Goal: Task Accomplishment & Management: Manage account settings

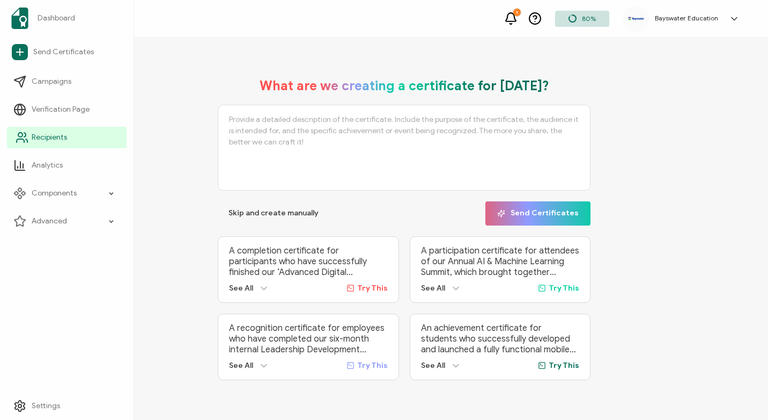
click at [49, 135] on span "Recipients" at bounding box center [49, 137] width 35 height 11
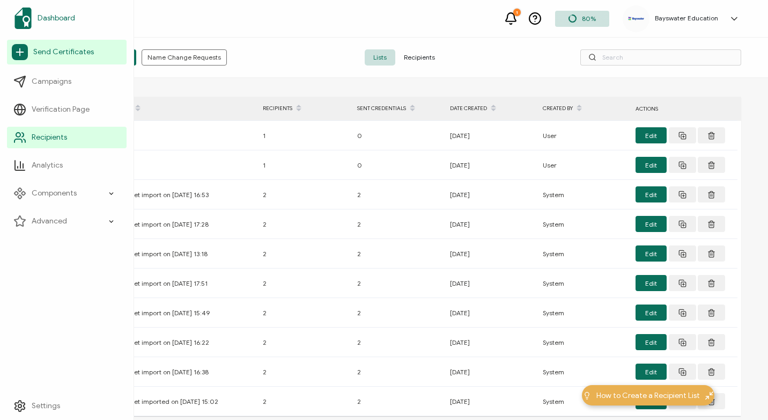
click at [56, 19] on span "Dashboard" at bounding box center [57, 18] width 38 height 11
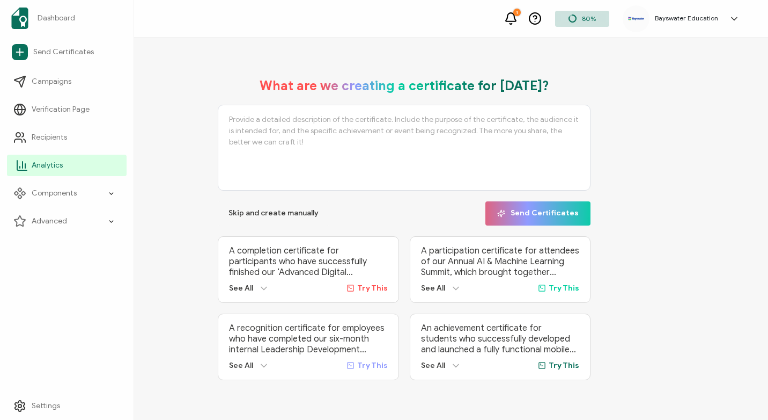
click at [60, 159] on link "Analytics" at bounding box center [67, 165] width 120 height 21
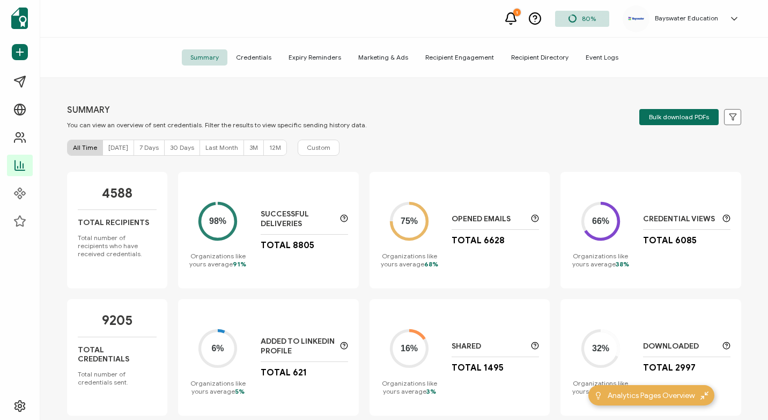
click at [173, 147] on span "30 Days" at bounding box center [182, 147] width 24 height 8
click at [323, 144] on span "Custom" at bounding box center [319, 148] width 24 height 10
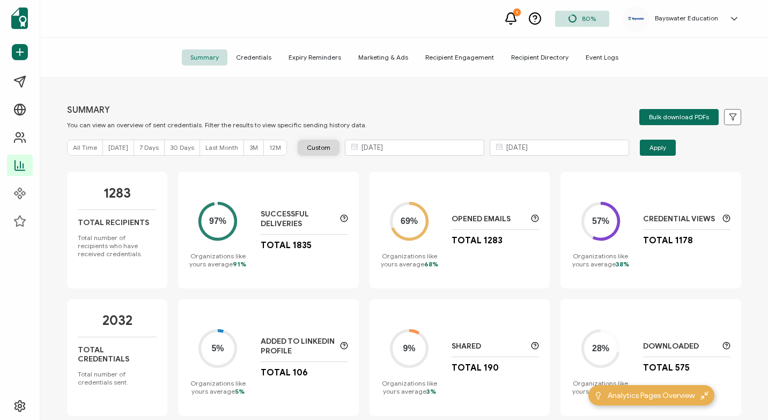
click at [323, 146] on span "Custom" at bounding box center [319, 148] width 24 height 10
click at [526, 61] on span "Recipient Directory" at bounding box center [540, 57] width 75 height 16
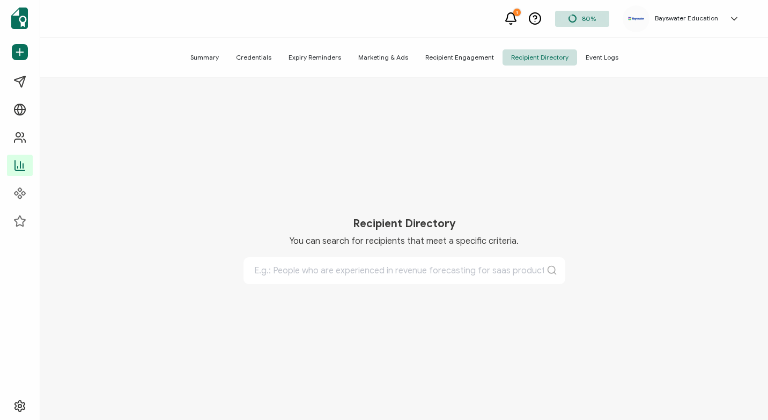
click at [377, 288] on div "Recipient Directory You can search for recipients that meet a specific criteria." at bounding box center [404, 250] width 675 height 291
click at [383, 271] on input "text" at bounding box center [405, 270] width 322 height 27
type input "a"
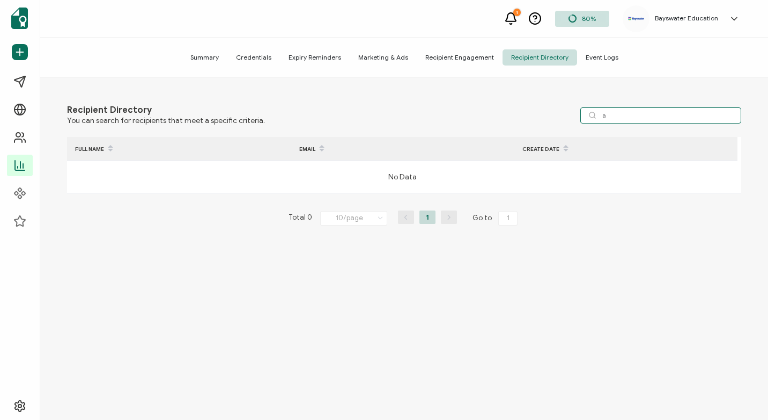
click at [630, 120] on input "a" at bounding box center [661, 115] width 161 height 16
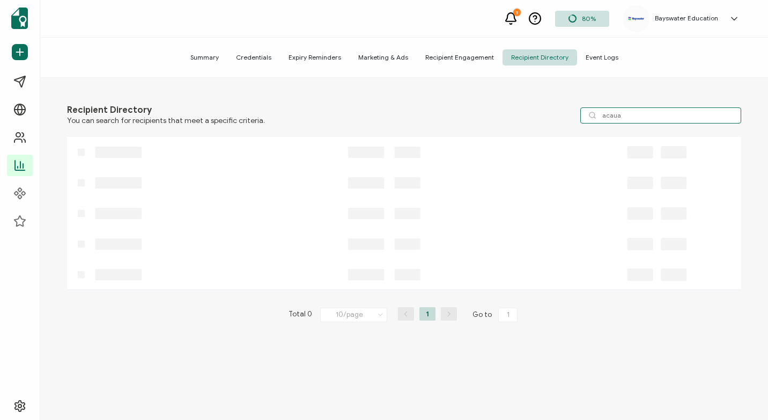
type input "acaua"
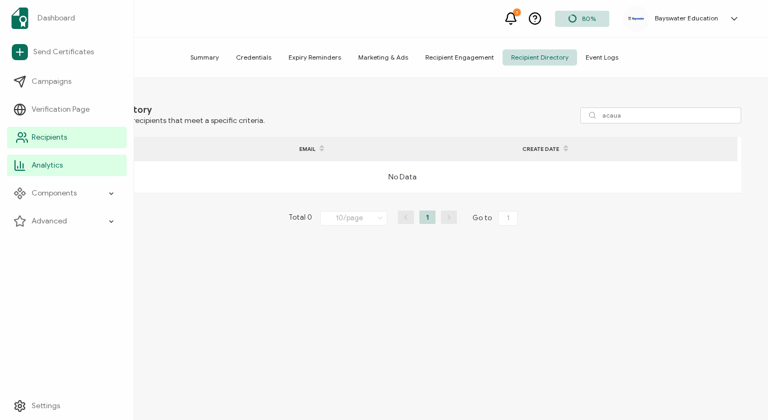
click at [26, 139] on icon at bounding box center [27, 140] width 2 height 3
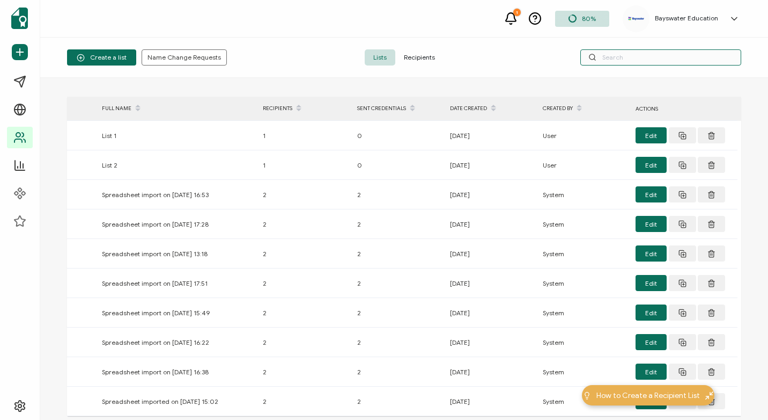
click at [636, 55] on input "text" at bounding box center [661, 57] width 161 height 16
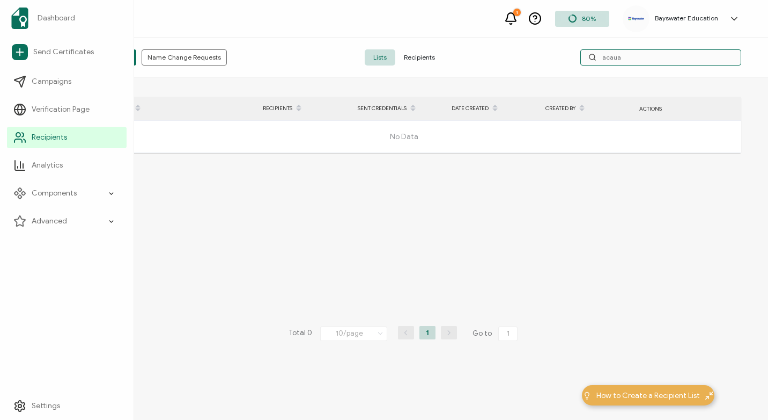
type input "acaua"
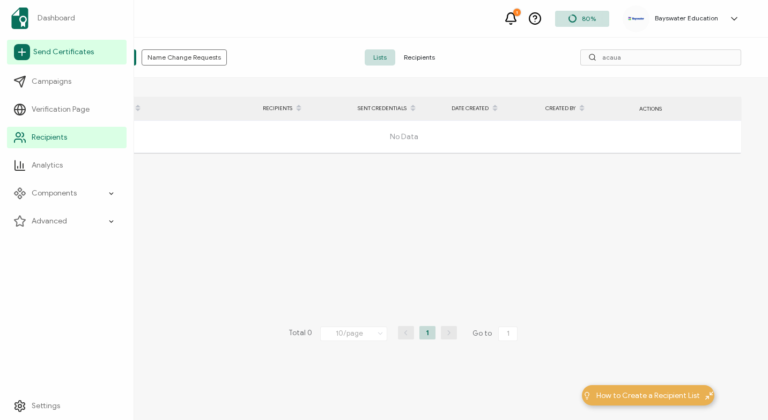
click at [32, 51] on link "Send Certificates" at bounding box center [67, 52] width 120 height 25
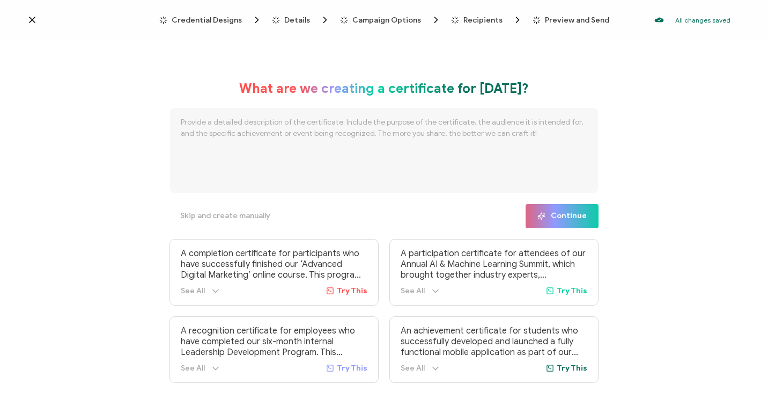
click at [31, 23] on icon at bounding box center [32, 19] width 11 height 11
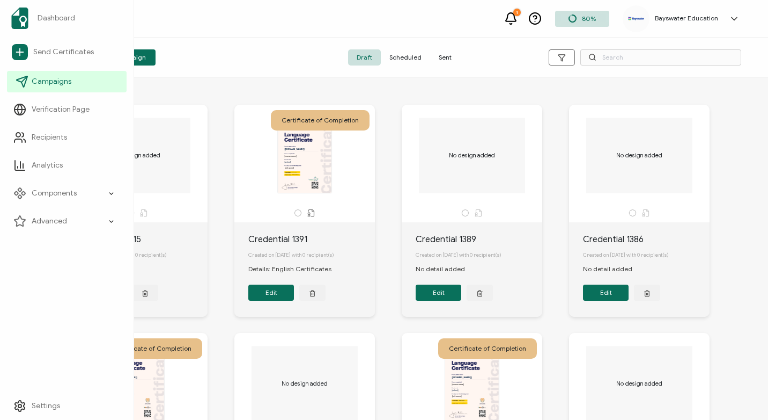
click at [29, 82] on link "Campaigns" at bounding box center [67, 81] width 120 height 21
click at [46, 106] on span "Verification Page" at bounding box center [61, 109] width 58 height 11
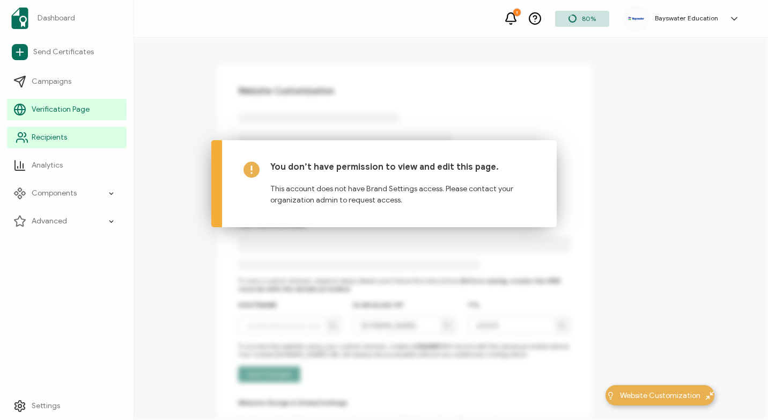
click at [49, 145] on link "Recipients" at bounding box center [67, 137] width 120 height 21
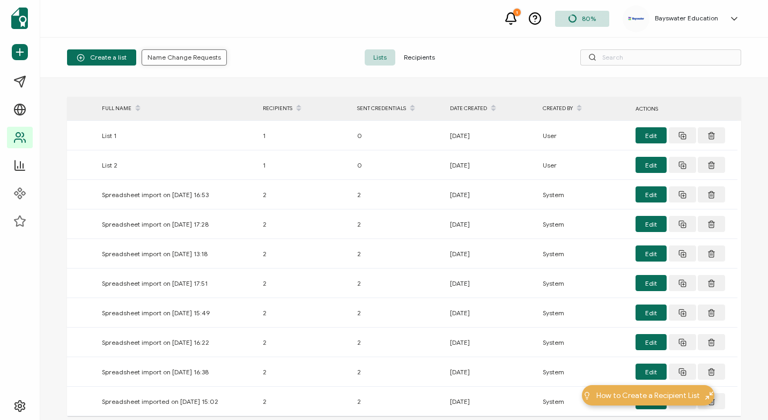
click at [182, 51] on button "Name Change Requests" at bounding box center [184, 57] width 85 height 16
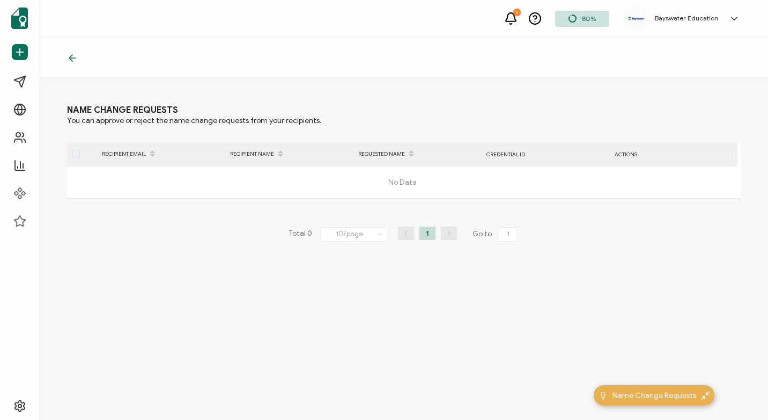
click at [73, 57] on icon at bounding box center [72, 58] width 11 height 11
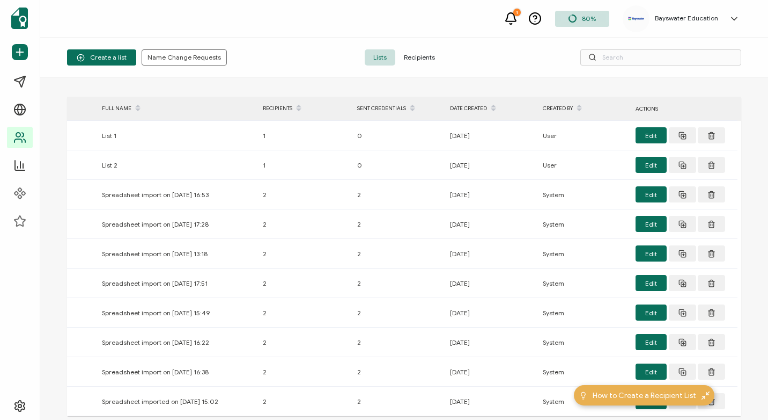
click at [416, 57] on span "Recipients" at bounding box center [419, 57] width 48 height 16
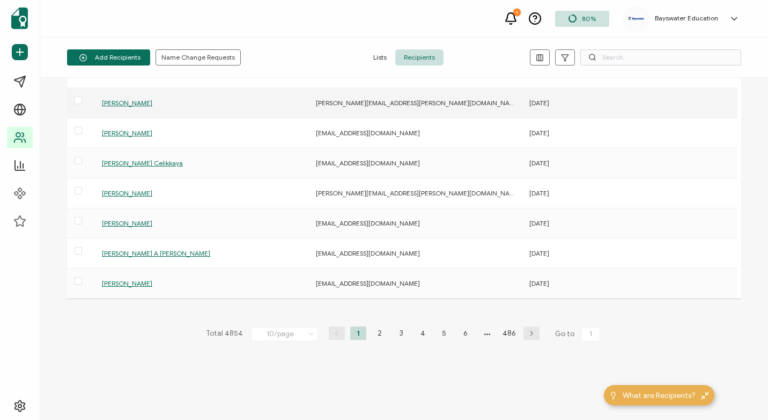
scroll to position [123, 0]
click at [399, 334] on li "3" at bounding box center [401, 332] width 16 height 13
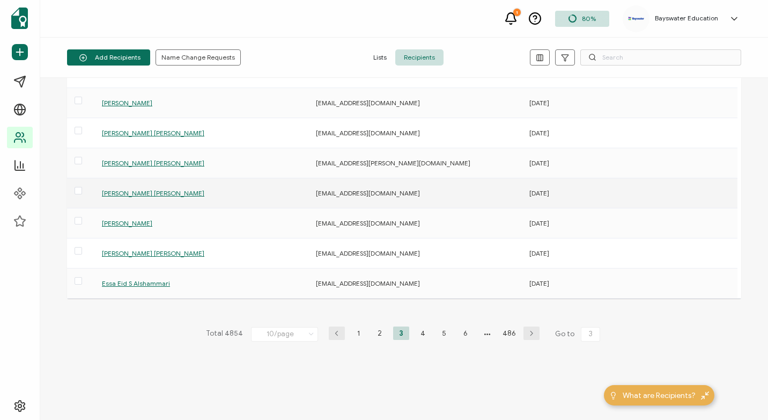
scroll to position [123, 0]
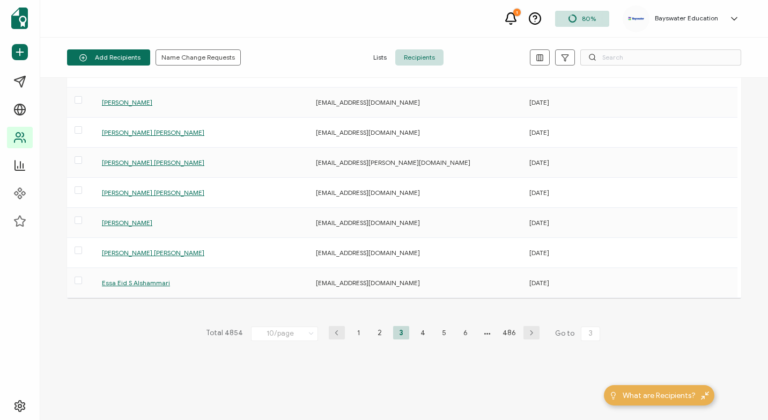
drag, startPoint x: 582, startPoint y: 334, endPoint x: 612, endPoint y: 331, distance: 30.2
click at [612, 331] on div "FULL NAME E-MAIL DATE CREATED [PERSON_NAME] [PERSON_NAME][EMAIL_ADDRESS][DOMAIN…" at bounding box center [404, 187] width 675 height 428
type input "10"
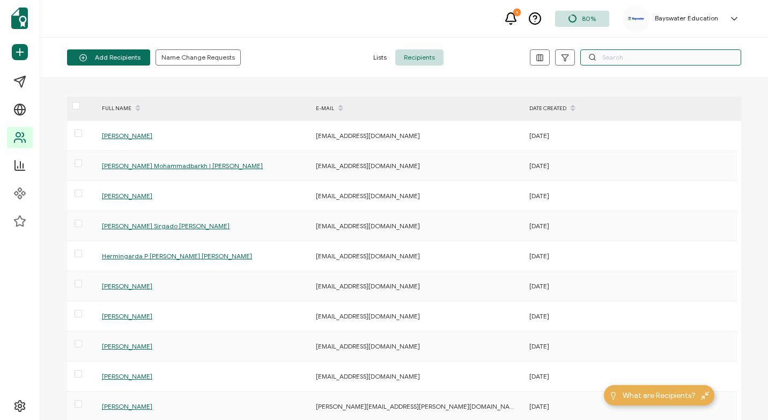
click at [618, 58] on input "text" at bounding box center [661, 57] width 161 height 16
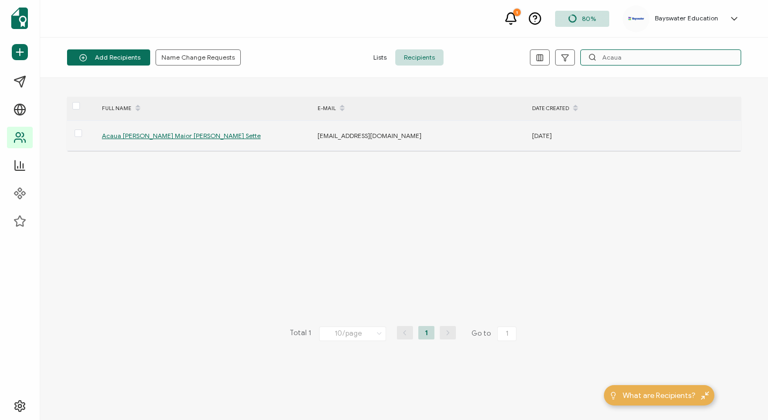
type input "Acaua"
click at [164, 134] on span "Acaua [PERSON_NAME] Maior [PERSON_NAME] Sette" at bounding box center [181, 135] width 159 height 8
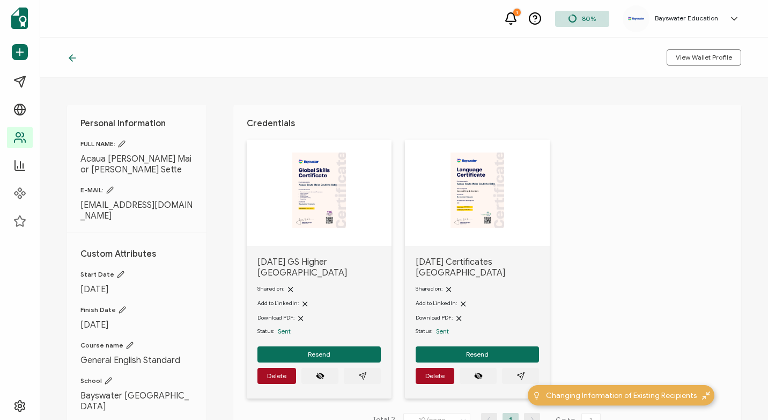
click at [322, 193] on img at bounding box center [318, 189] width 53 height 75
click at [346, 192] on img at bounding box center [318, 189] width 53 height 75
click at [321, 371] on icon "eye off" at bounding box center [320, 375] width 9 height 9
click at [320, 375] on circle "eye off" at bounding box center [320, 376] width 2 height 2
click at [328, 351] on span "Resend" at bounding box center [319, 354] width 23 height 6
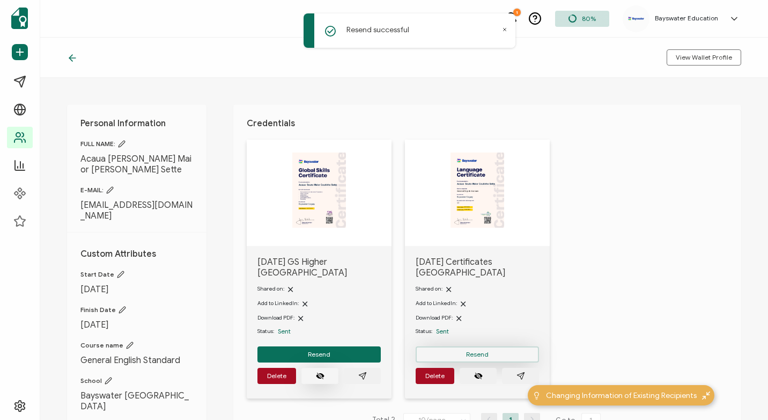
click at [381, 350] on button "Resend" at bounding box center [319, 354] width 123 height 16
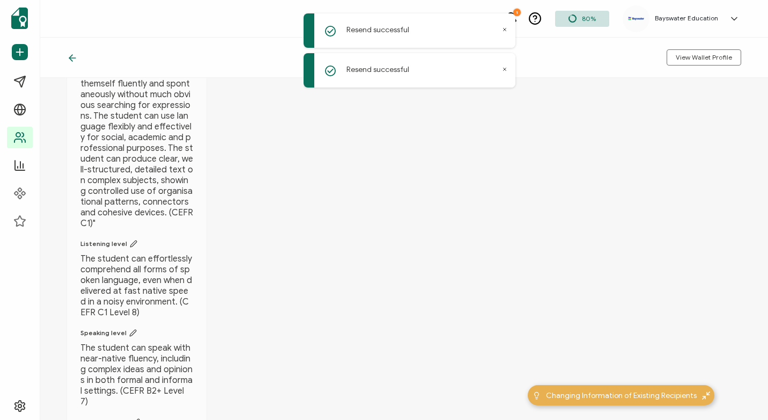
scroll to position [537, 0]
